Goal: Information Seeking & Learning: Learn about a topic

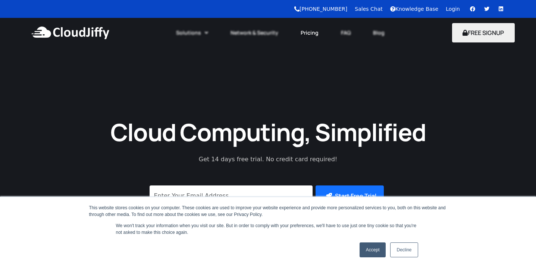
click at [316, 34] on link "Pricing" at bounding box center [309, 33] width 40 height 16
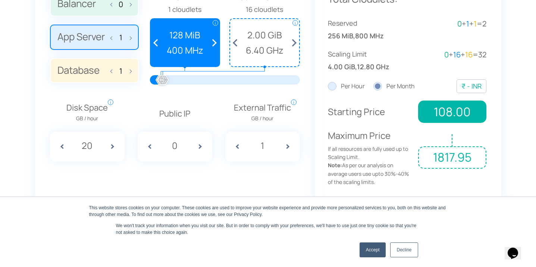
scroll to position [595, 0]
click at [199, 144] on span at bounding box center [202, 147] width 19 height 30
click at [153, 146] on span at bounding box center [147, 147] width 19 height 30
click at [199, 146] on span at bounding box center [202, 147] width 19 height 30
click at [154, 145] on span at bounding box center [147, 147] width 19 height 30
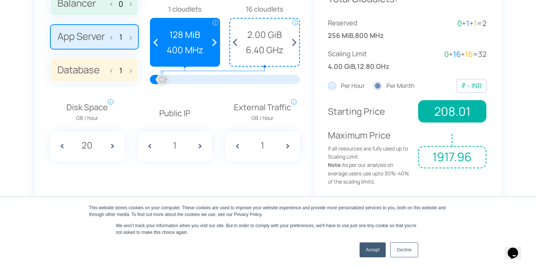
type input "0"
click at [95, 145] on input "20" at bounding box center [87, 145] width 28 height 14
click at [113, 142] on span at bounding box center [115, 147] width 19 height 30
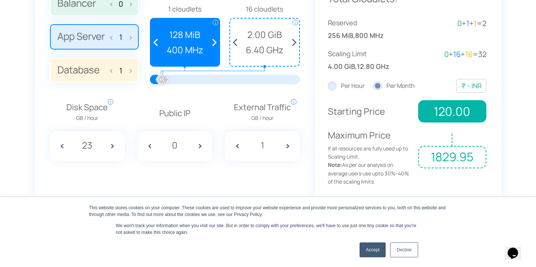
click at [113, 142] on span at bounding box center [115, 147] width 19 height 30
type input "24"
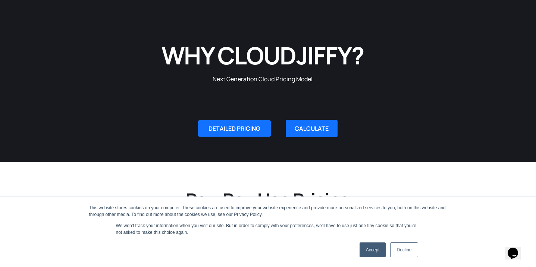
scroll to position [103, 0]
